Goal: Check status: Check status

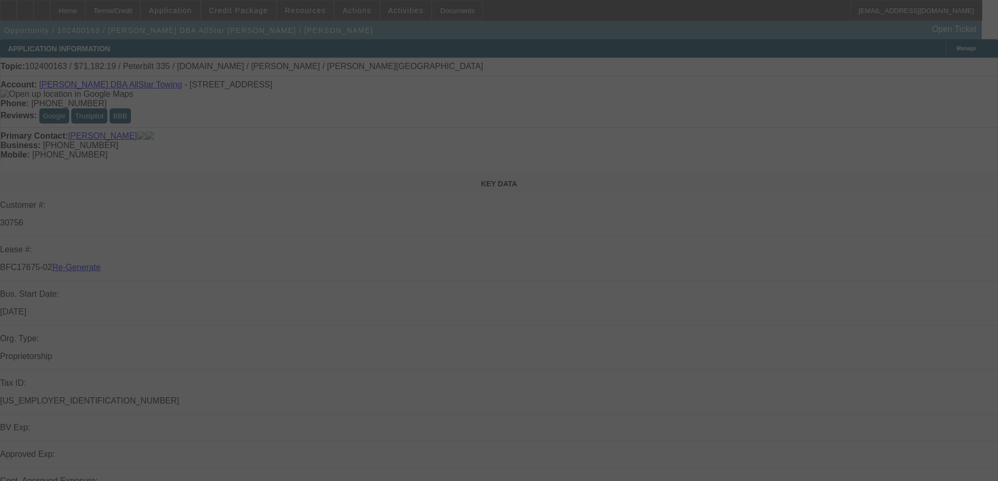
select select "3"
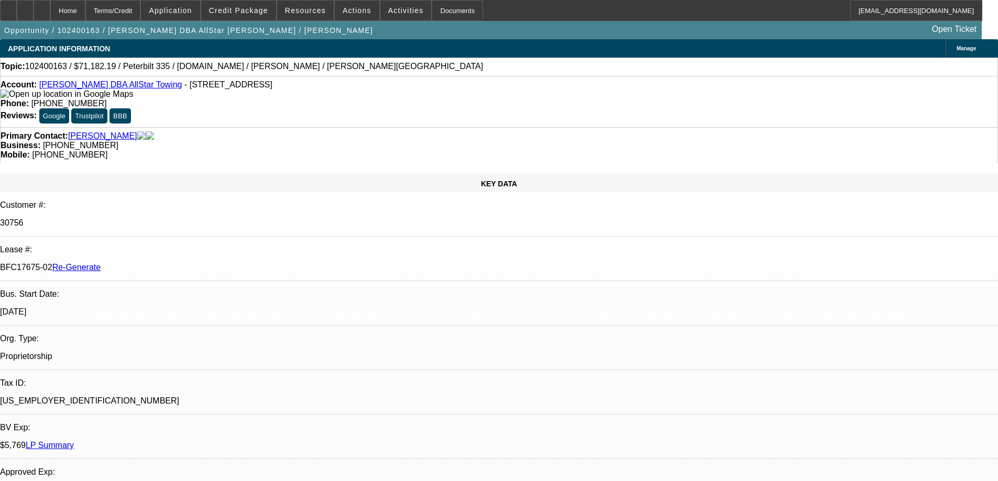
select select "0"
select select "6"
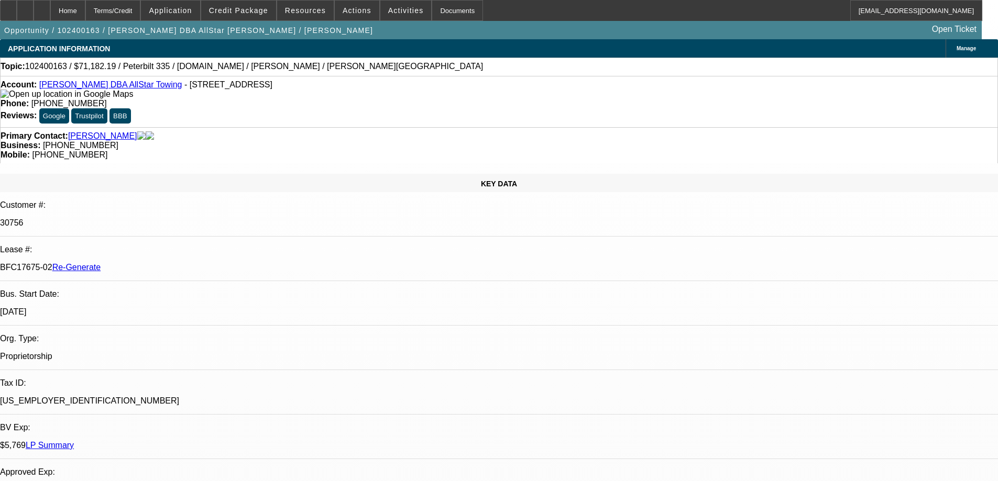
click at [248, 8] on span "Credit Package" at bounding box center [238, 10] width 59 height 8
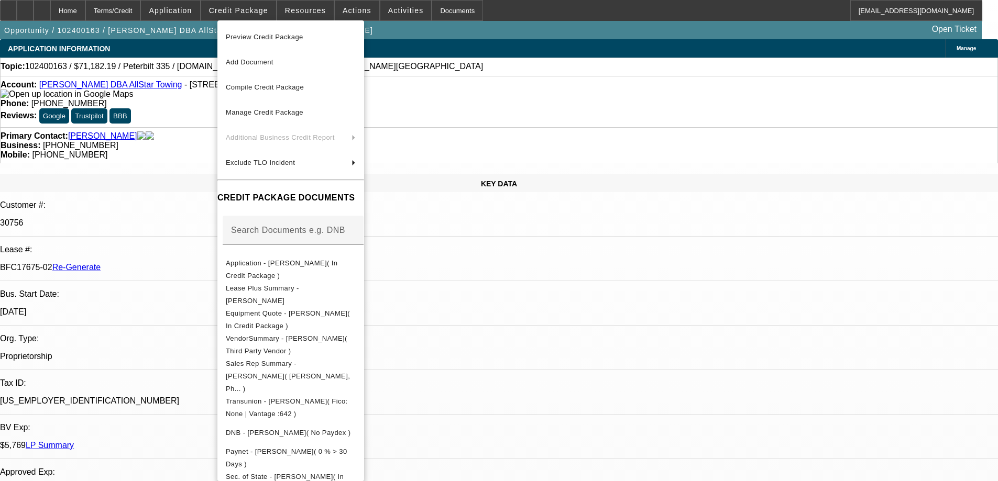
scroll to position [297, 0]
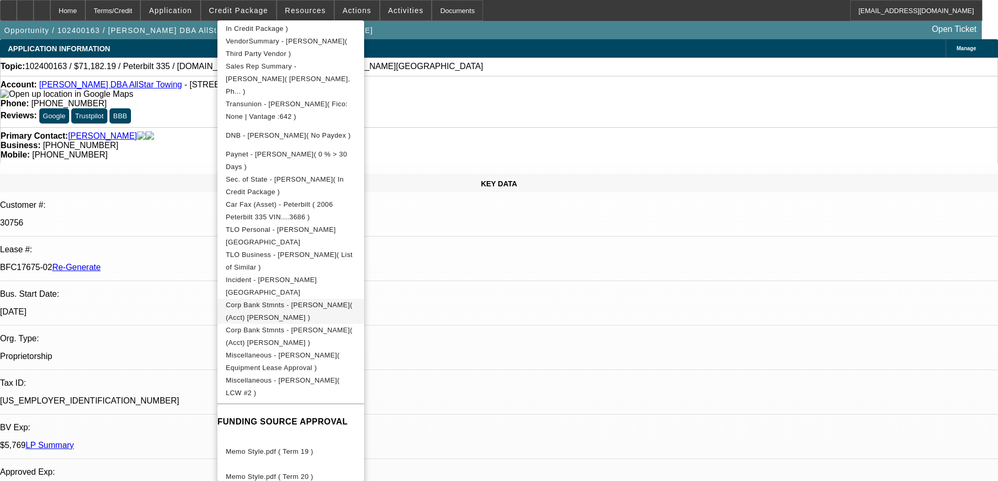
click at [301, 301] on span "Corp Bank Stmnts - Lynn Evans( (Acct) Lynn Evans )" at bounding box center [289, 311] width 127 height 20
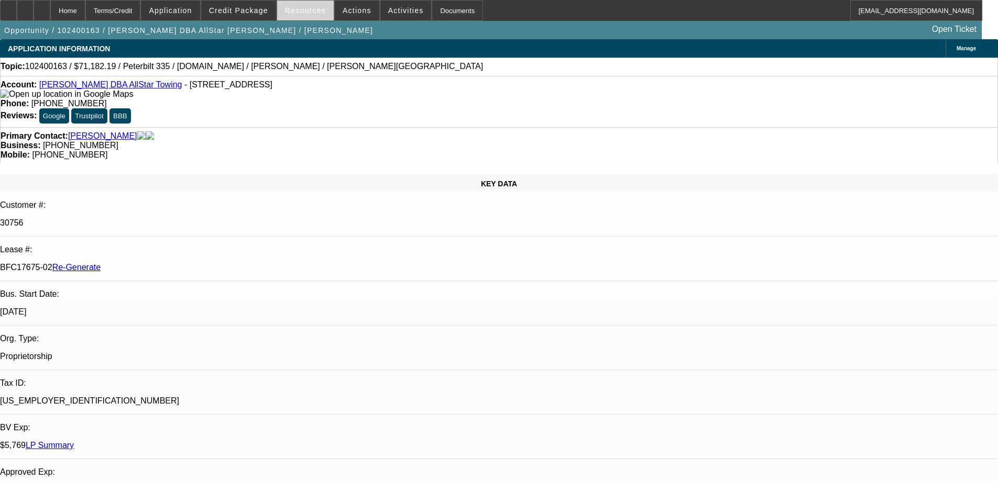
click at [315, 15] on span at bounding box center [305, 10] width 57 height 25
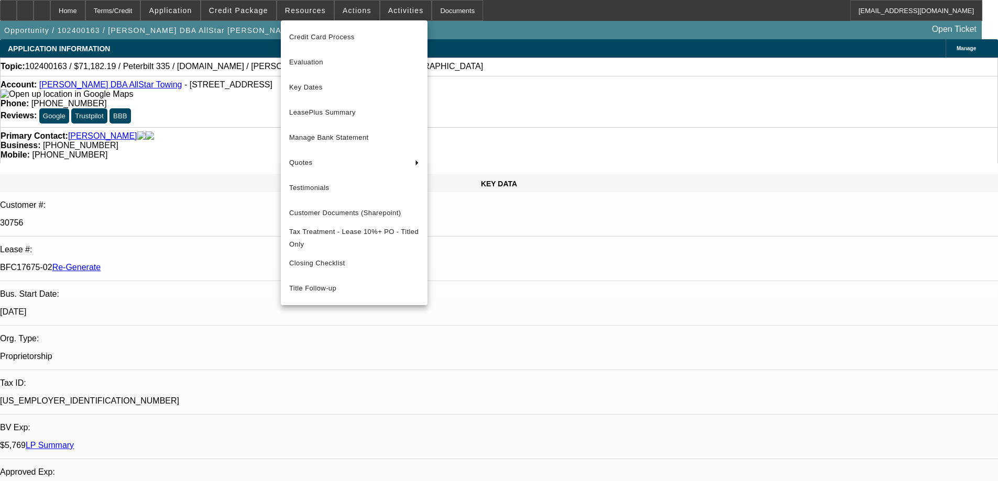
click at [330, 93] on span "Key Dates" at bounding box center [354, 87] width 130 height 13
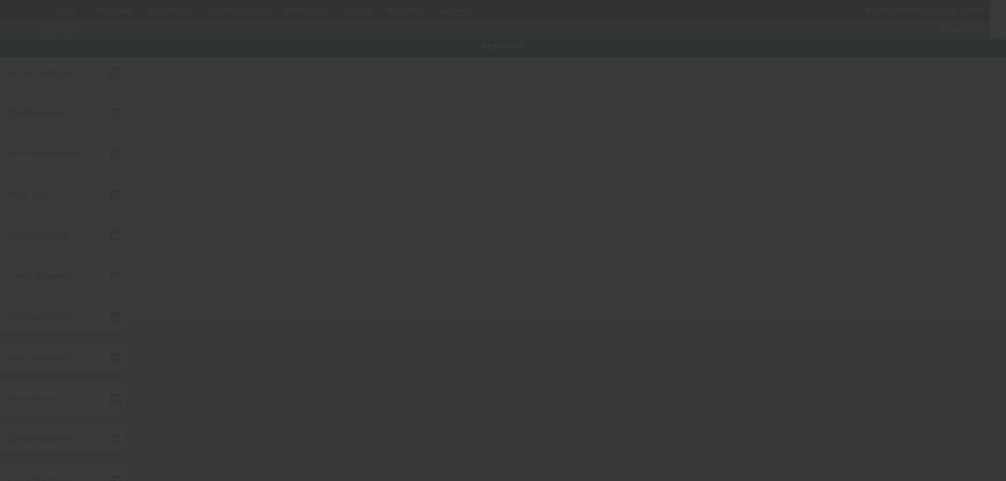
type input "10/7/2024"
type input "9/22/2025"
type input "10/10/2025"
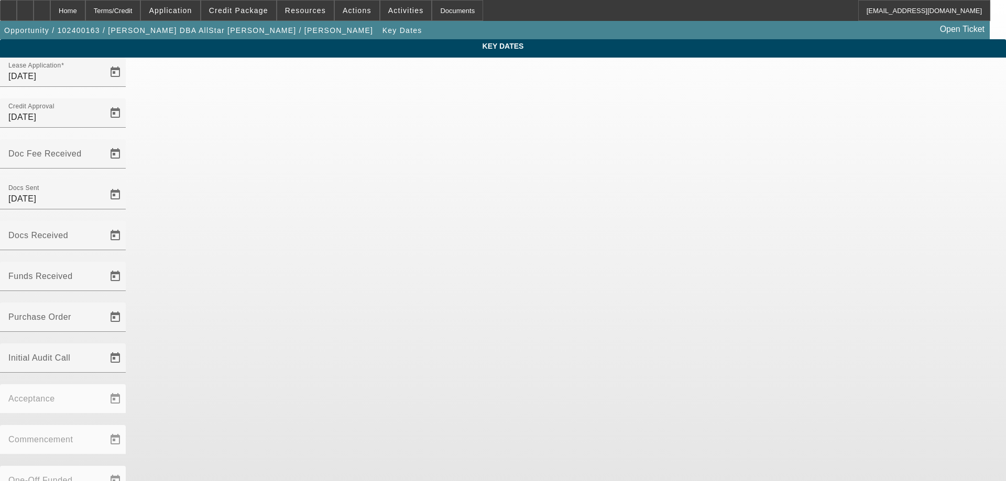
click at [495, 221] on div "Docs Received" at bounding box center [503, 241] width 1006 height 41
click at [128, 223] on span "Open calendar" at bounding box center [115, 235] width 25 height 25
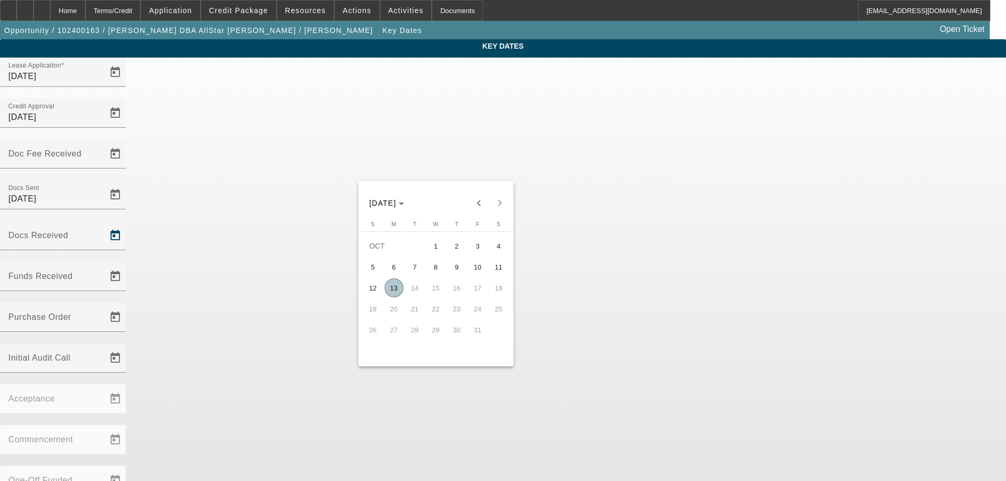
click at [391, 283] on span "13" at bounding box center [393, 288] width 19 height 19
type input "10/13/2025"
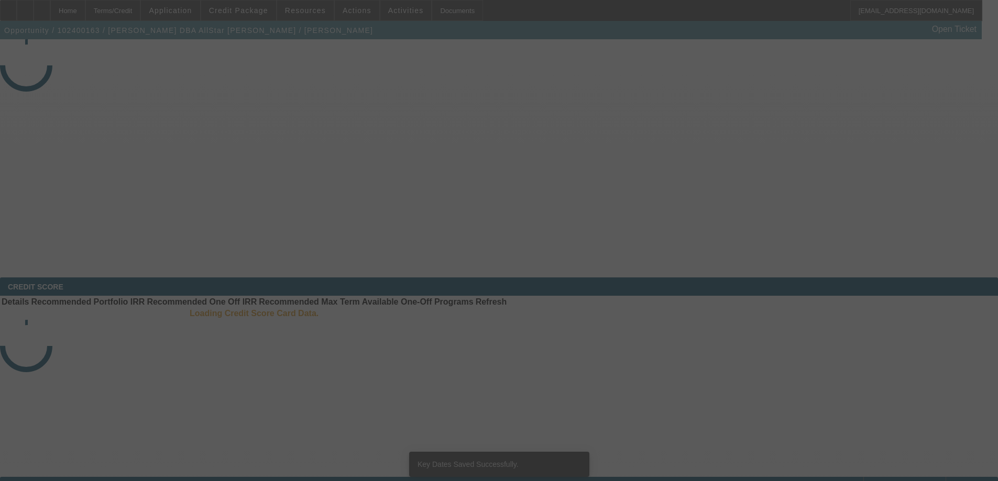
select select "3"
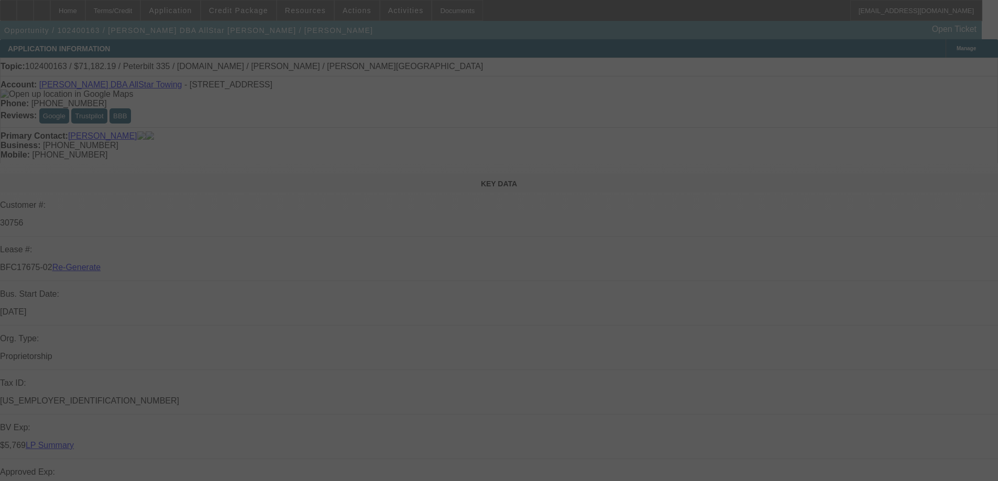
select select "0"
select select "6"
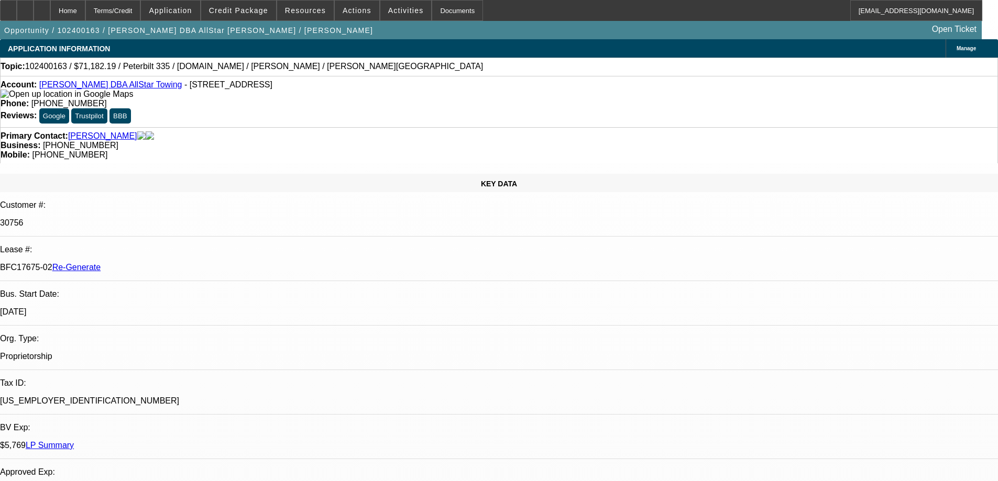
click at [393, 10] on span "Activities" at bounding box center [406, 10] width 36 height 8
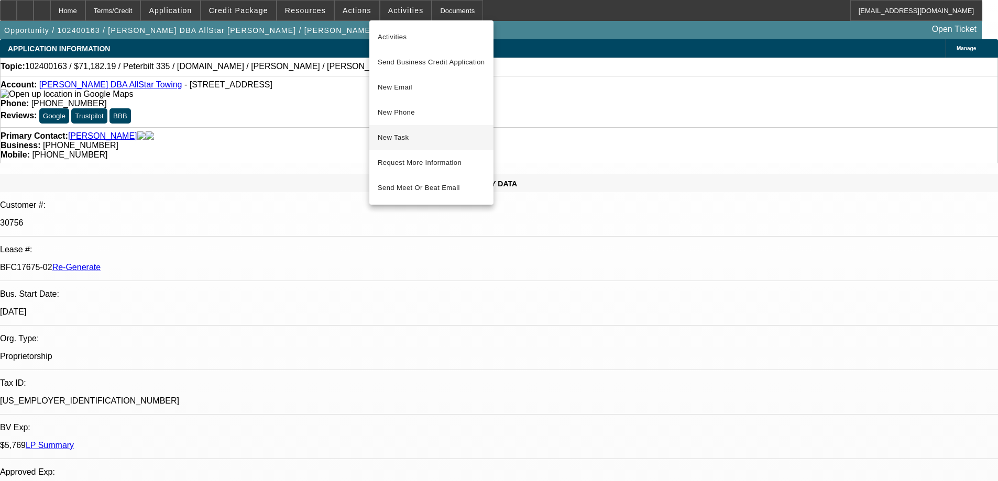
click at [399, 141] on span "New Task" at bounding box center [431, 137] width 107 height 13
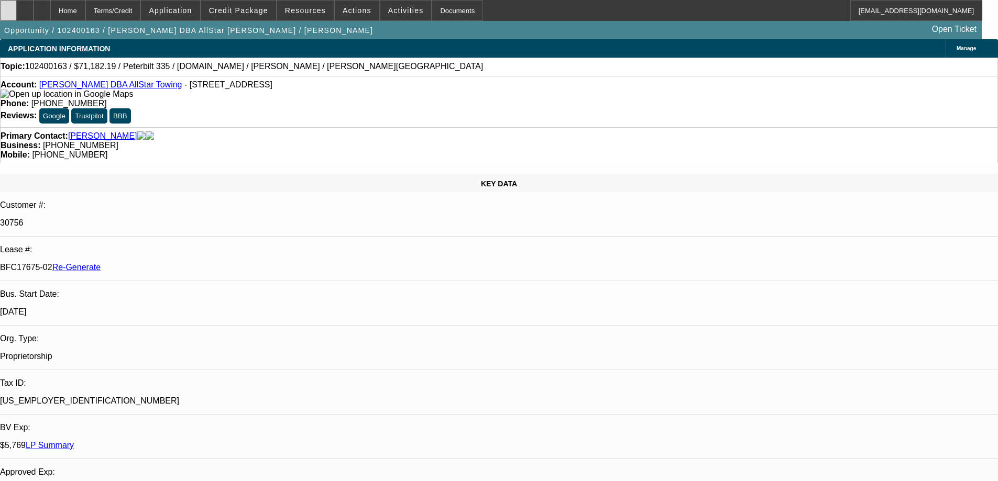
click at [17, 14] on div at bounding box center [8, 10] width 17 height 21
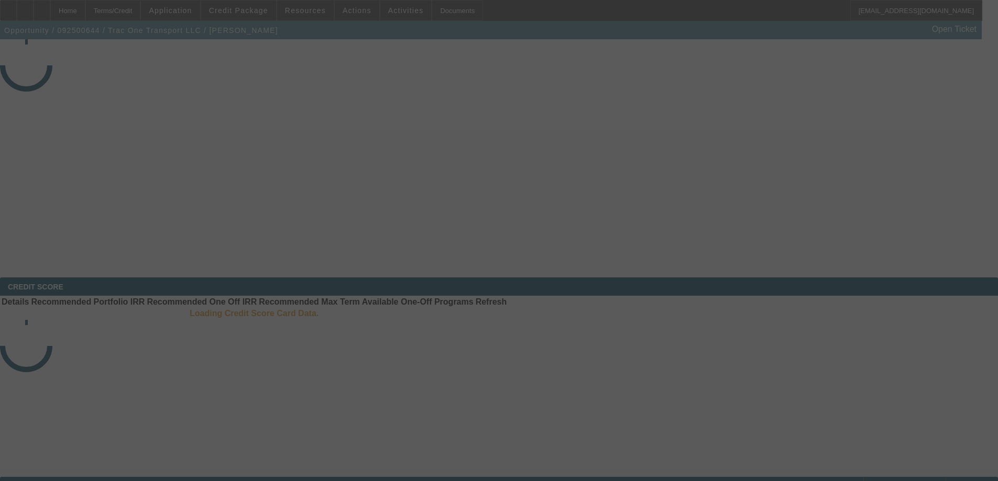
select select "3"
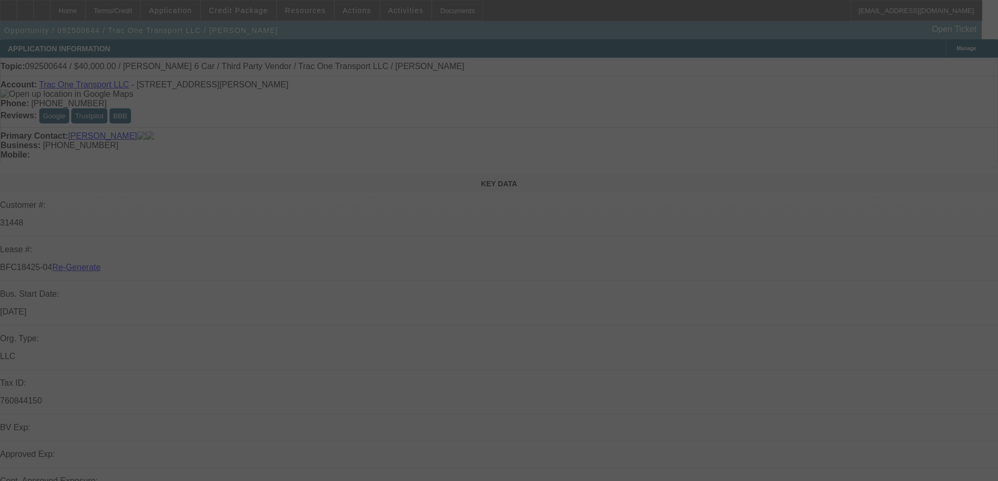
select select "0"
select select "3"
select select "0"
select select "6"
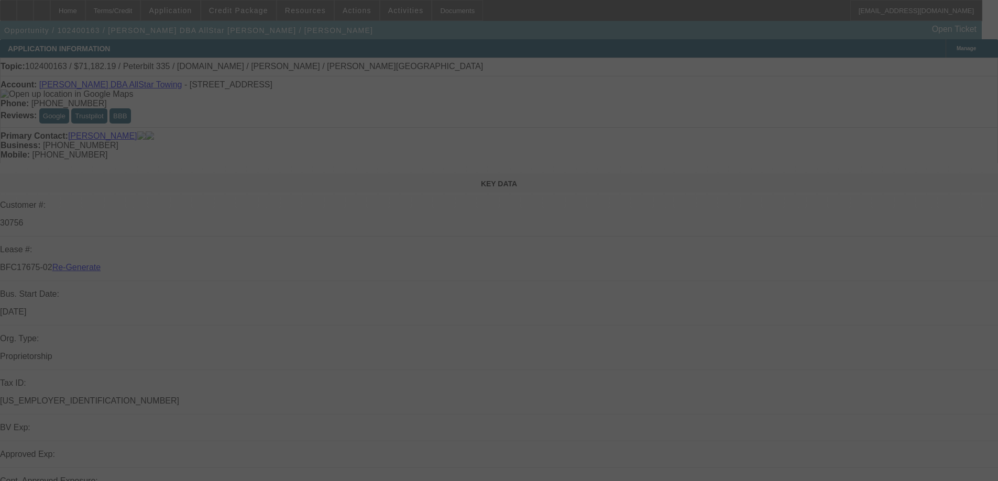
select select "3"
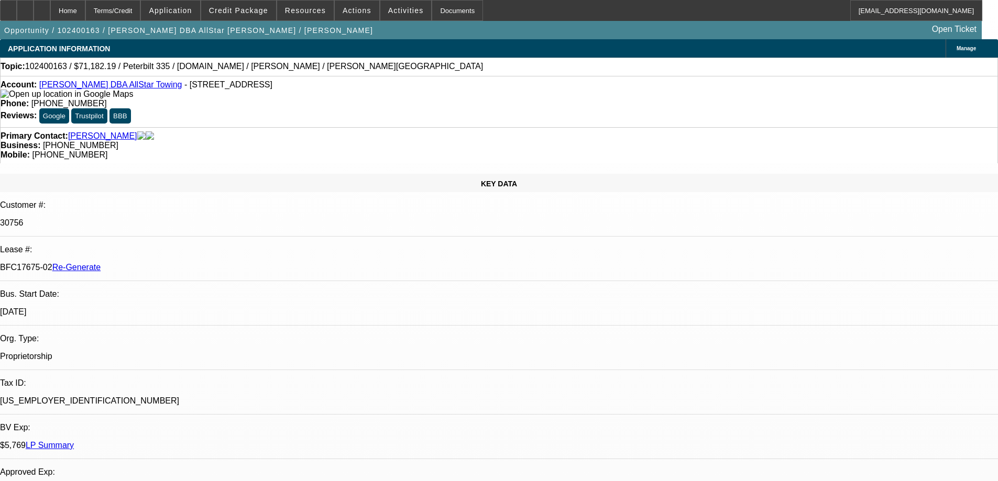
select select "0"
select select "6"
